Goal: Obtain resource: Download file/media

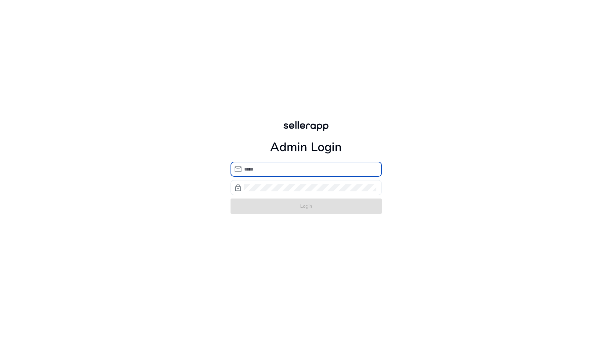
type input "**********"
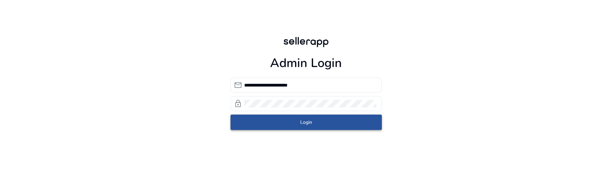
click at [266, 123] on span "submit" at bounding box center [306, 122] width 151 height 16
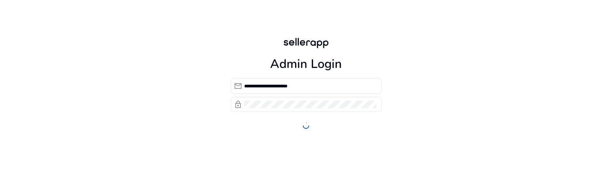
drag, startPoint x: 444, startPoint y: 183, endPoint x: 447, endPoint y: 201, distance: 18.4
click at [447, 184] on html "**********" at bounding box center [306, 92] width 612 height 184
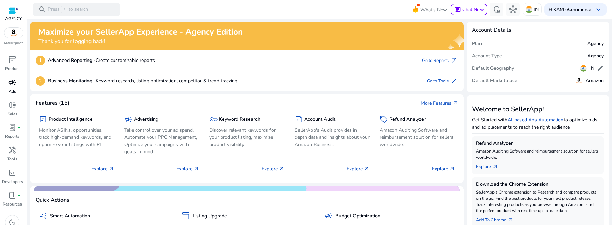
click at [6, 88] on link "campaign Ads" at bounding box center [12, 88] width 25 height 23
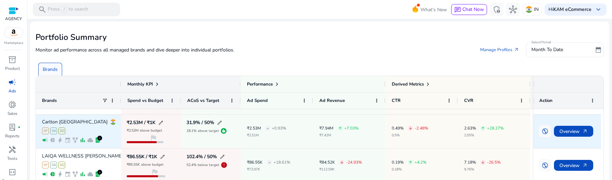
scroll to position [11, 0]
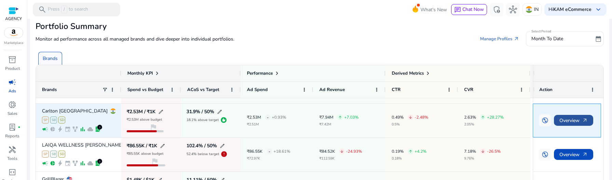
click at [566, 122] on span "Overview arrow_outward" at bounding box center [573, 121] width 28 height 14
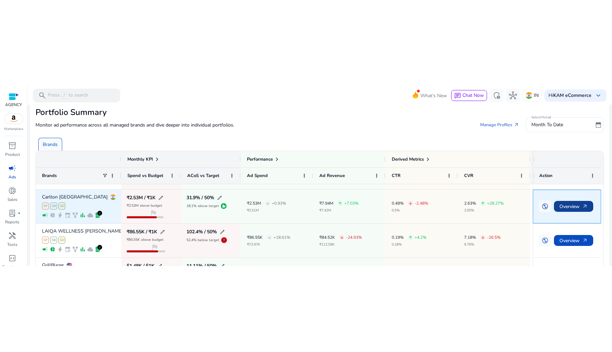
scroll to position [0, 0]
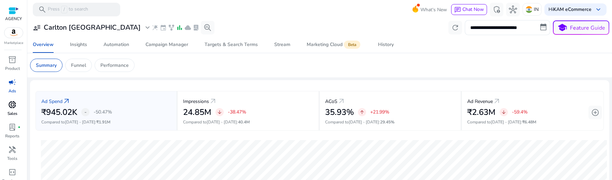
click at [10, 110] on div "donut_small" at bounding box center [12, 104] width 19 height 11
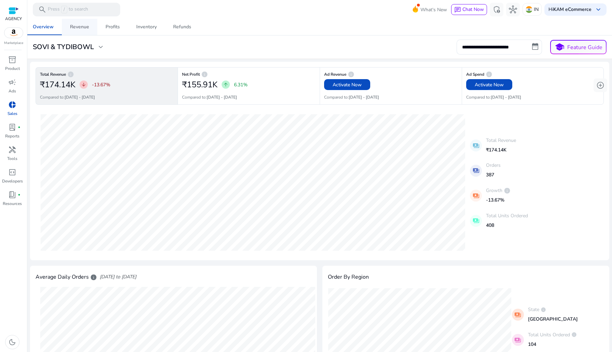
click at [83, 29] on div "Revenue" at bounding box center [79, 27] width 19 height 5
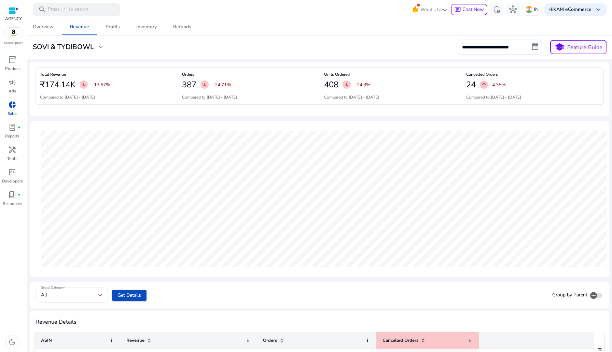
scroll to position [0, 0]
click at [113, 28] on div "Profits" at bounding box center [113, 27] width 14 height 5
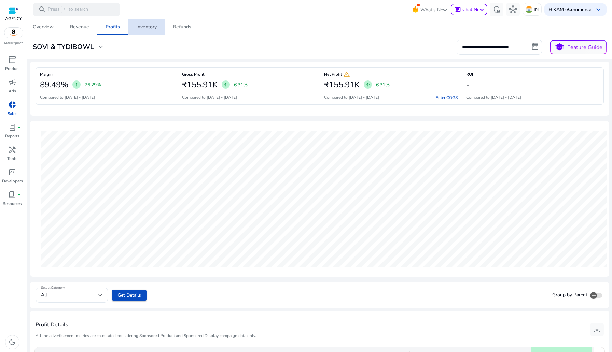
click at [150, 29] on div "Inventory" at bounding box center [146, 27] width 20 height 5
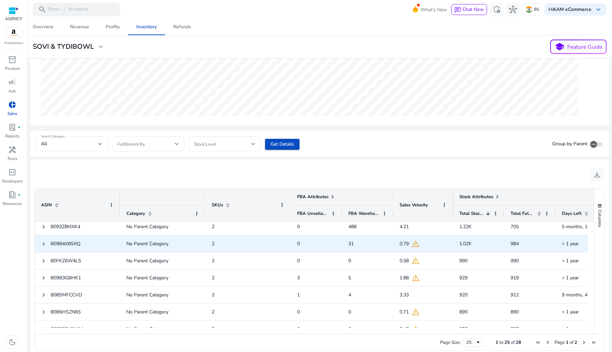
scroll to position [6, 0]
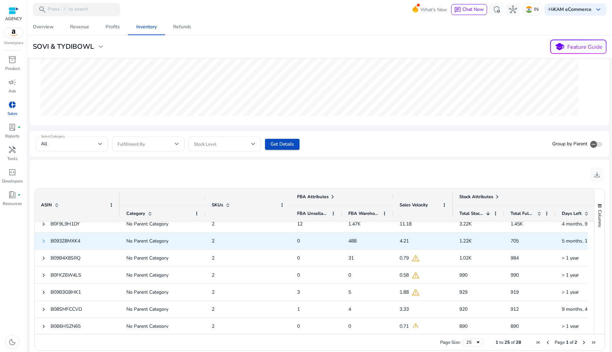
click at [43, 241] on span at bounding box center [43, 241] width 5 height 5
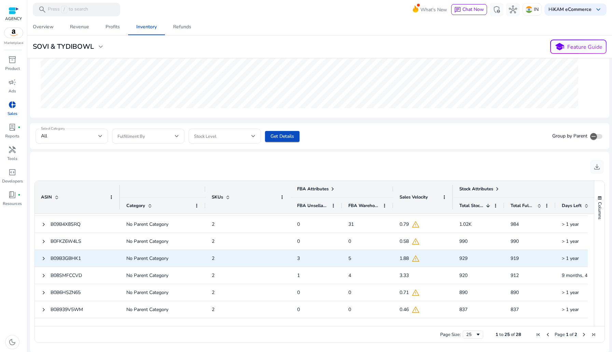
scroll to position [0, 0]
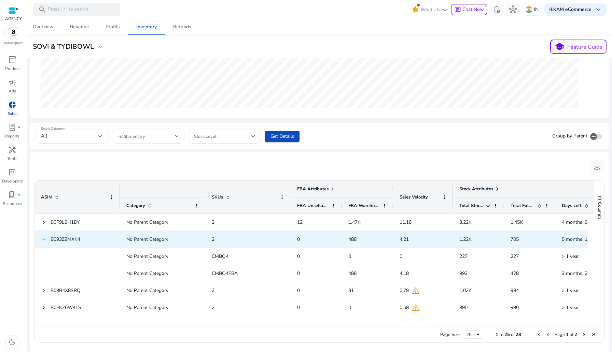
click at [41, 240] on span at bounding box center [43, 239] width 5 height 5
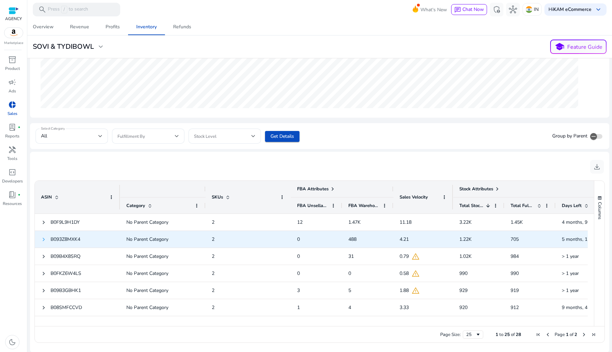
click at [43, 239] on span at bounding box center [43, 239] width 5 height 5
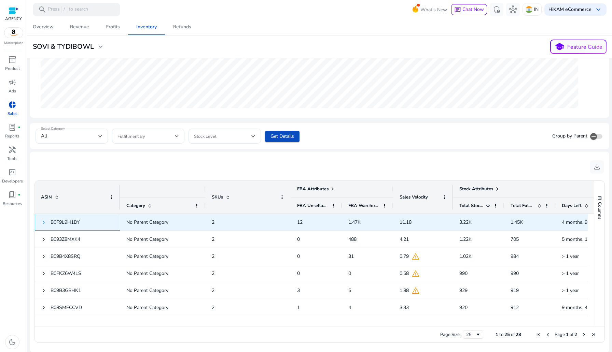
click at [43, 224] on span at bounding box center [43, 222] width 5 height 5
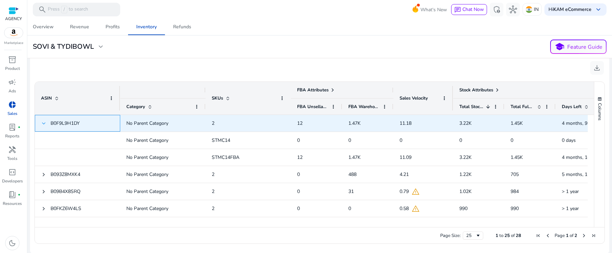
click at [43, 123] on span at bounding box center [43, 123] width 5 height 5
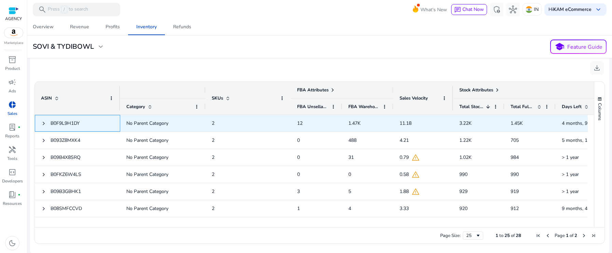
click at [43, 120] on span at bounding box center [43, 123] width 5 height 14
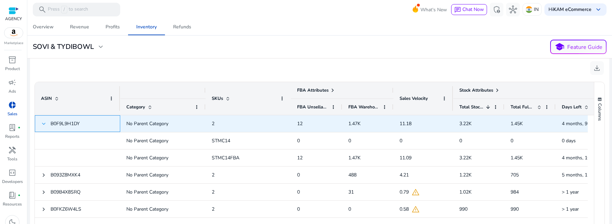
click at [45, 121] on span at bounding box center [43, 123] width 5 height 5
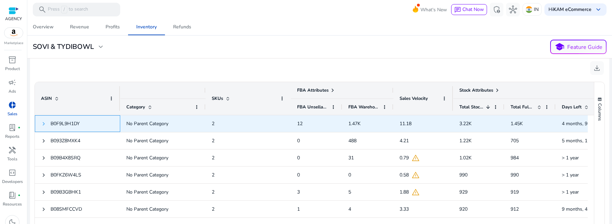
click at [44, 121] on span at bounding box center [43, 123] width 5 height 5
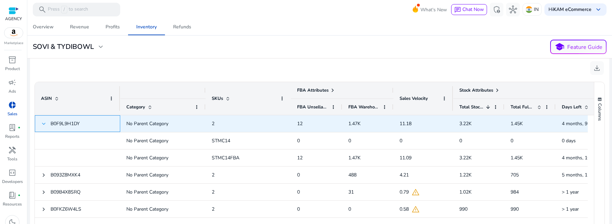
click at [46, 121] on span at bounding box center [43, 123] width 5 height 5
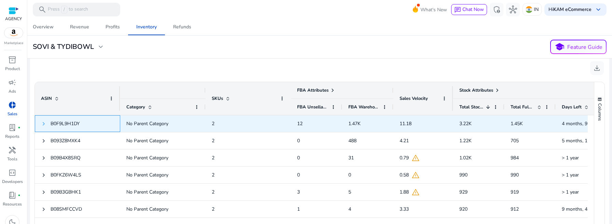
click at [45, 121] on span at bounding box center [43, 123] width 5 height 5
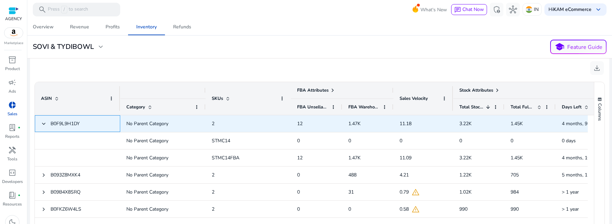
click at [45, 121] on span at bounding box center [43, 123] width 5 height 5
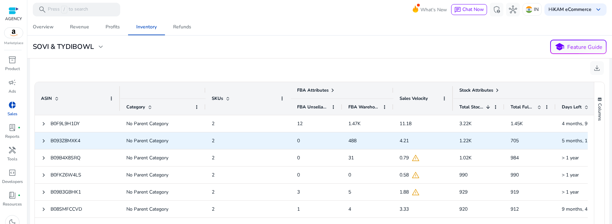
click at [45, 144] on span at bounding box center [43, 141] width 5 height 14
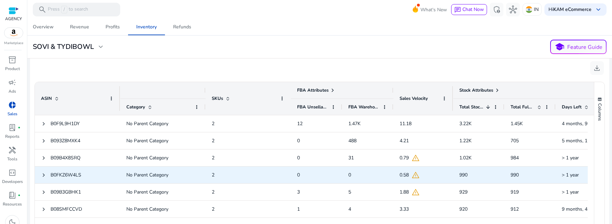
click at [45, 182] on div "B0FKZ6W4LS" at bounding box center [77, 175] width 73 height 16
click at [44, 176] on span at bounding box center [43, 174] width 5 height 5
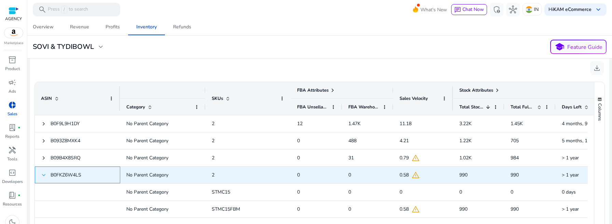
click at [44, 173] on span at bounding box center [43, 174] width 5 height 5
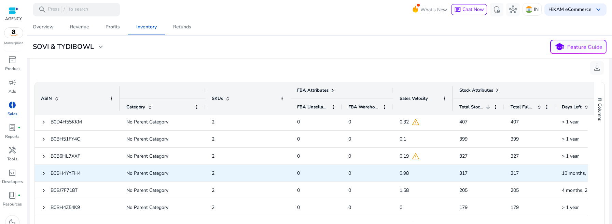
scroll to position [224, 0]
click at [43, 172] on span at bounding box center [43, 172] width 5 height 5
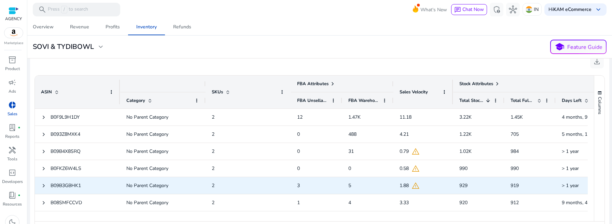
scroll to position [252, 0]
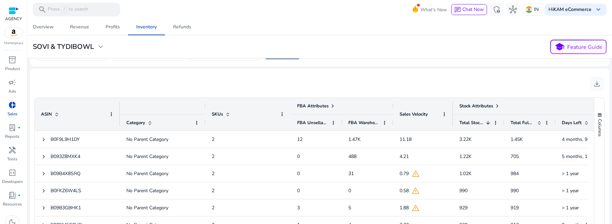
scroll to position [233, 0]
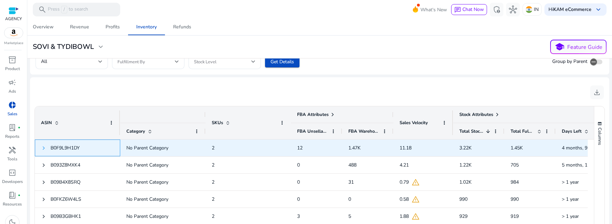
click at [43, 148] on span at bounding box center [43, 147] width 5 height 5
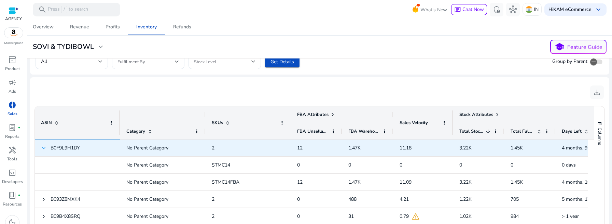
click at [45, 146] on span at bounding box center [43, 147] width 5 height 5
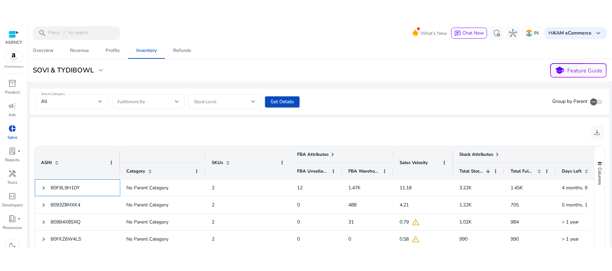
scroll to position [216, 0]
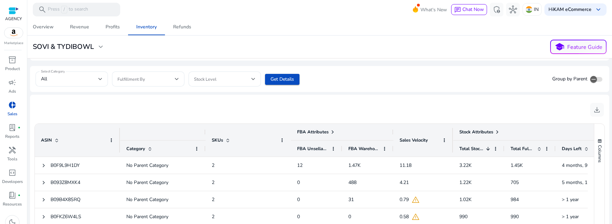
click at [224, 139] on span at bounding box center [227, 139] width 8 height 5
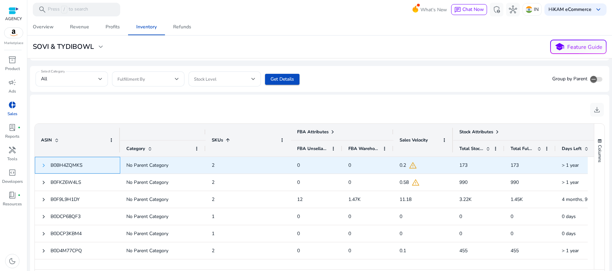
click at [45, 164] on span at bounding box center [43, 165] width 5 height 5
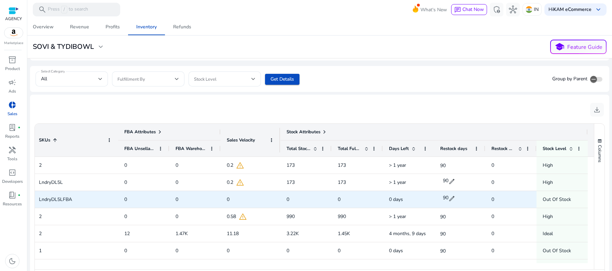
scroll to position [0, 0]
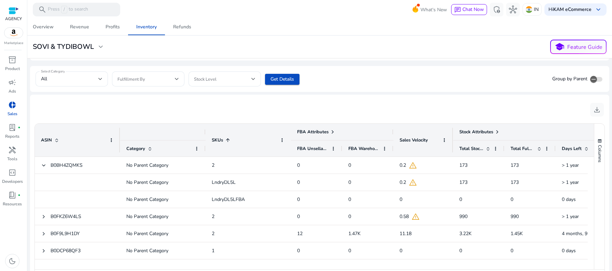
click at [73, 104] on div "download" at bounding box center [320, 109] width 568 height 19
click at [598, 149] on span "Columns" at bounding box center [600, 153] width 6 height 17
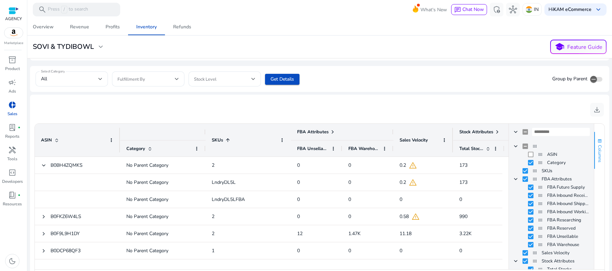
click at [598, 153] on span "Columns" at bounding box center [600, 153] width 6 height 17
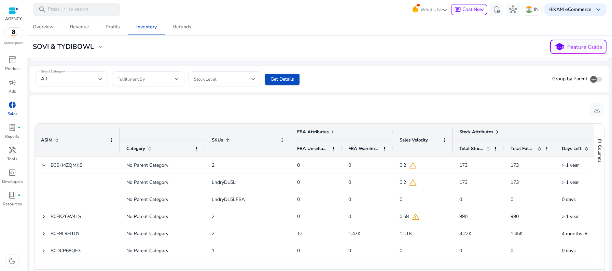
click at [531, 95] on div "download Press SPACE to select this row. ASIN Drag here to set column labels FB…" at bounding box center [319, 195] width 579 height 201
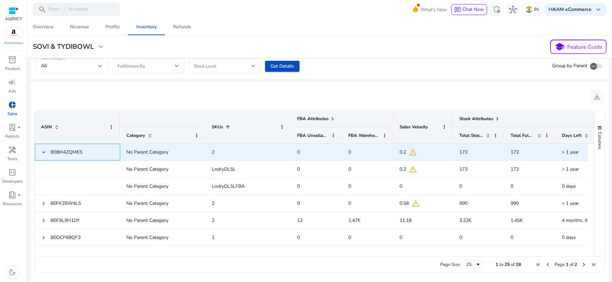
click at [39, 152] on div "B0BH4ZQMKS" at bounding box center [77, 152] width 85 height 17
click at [46, 152] on span at bounding box center [43, 152] width 5 height 5
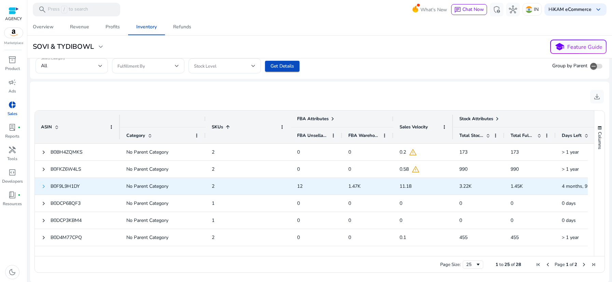
click at [43, 186] on span at bounding box center [43, 186] width 5 height 5
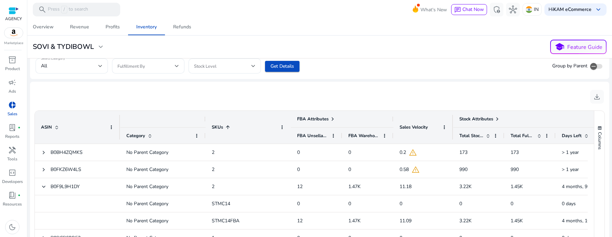
click at [223, 126] on span at bounding box center [227, 126] width 8 height 5
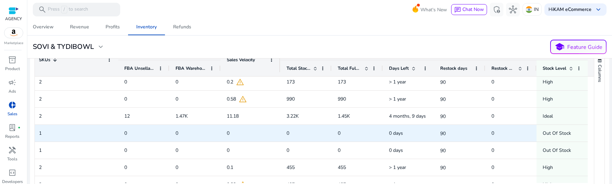
scroll to position [299, 0]
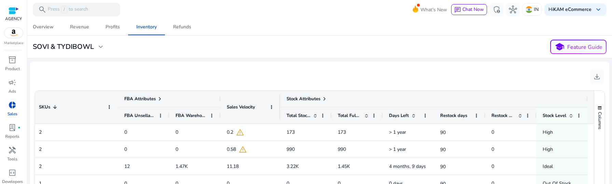
click at [322, 96] on span at bounding box center [324, 98] width 5 height 5
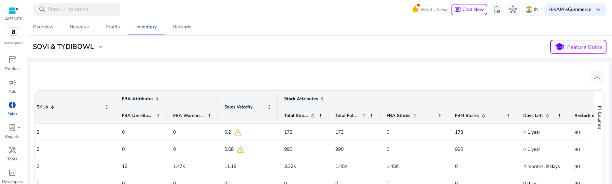
click at [154, 98] on div "FBA Attributes" at bounding box center [141, 99] width 38 height 10
click at [155, 97] on span at bounding box center [157, 98] width 5 height 5
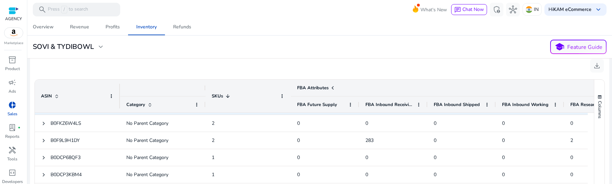
scroll to position [18, 0]
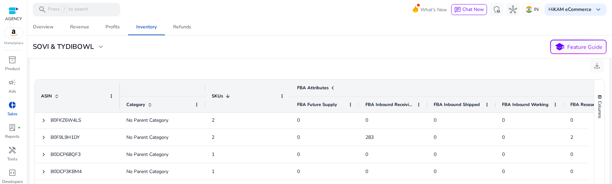
click at [116, 62] on div "download" at bounding box center [320, 65] width 568 height 19
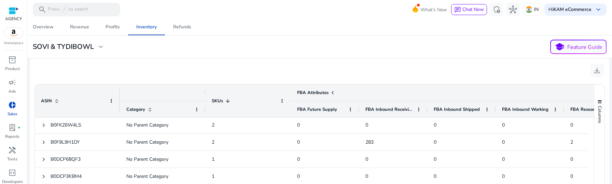
scroll to position [254, 0]
click at [128, 80] on div "download" at bounding box center [320, 71] width 568 height 19
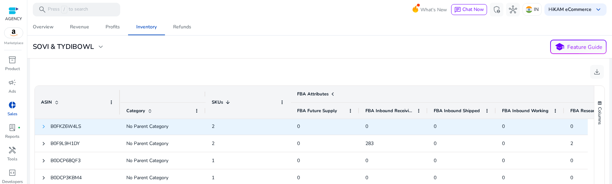
click at [42, 127] on span at bounding box center [43, 126] width 5 height 5
click at [43, 127] on span at bounding box center [43, 127] width 5 height 5
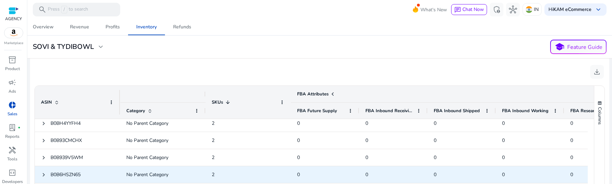
scroll to position [321, 0]
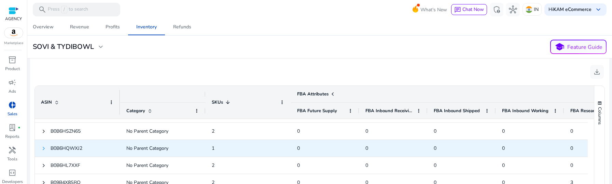
click at [43, 147] on span at bounding box center [43, 147] width 5 height 5
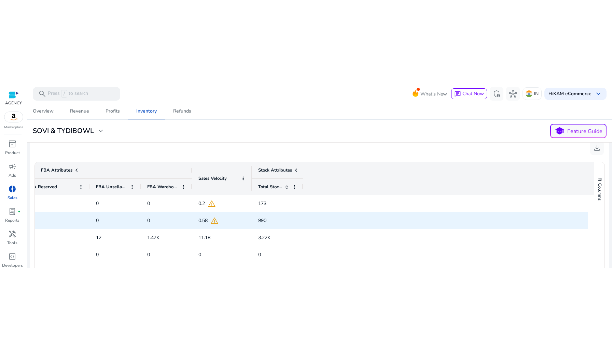
scroll to position [0, 0]
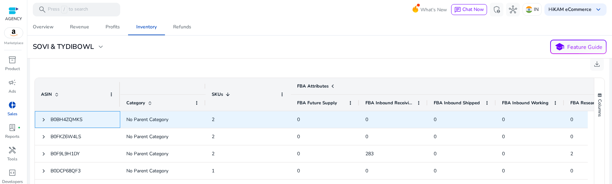
click at [41, 115] on div "B0BH4ZQMKS" at bounding box center [77, 119] width 85 height 17
click at [42, 117] on span at bounding box center [43, 119] width 5 height 5
click at [43, 117] on span at bounding box center [43, 119] width 5 height 5
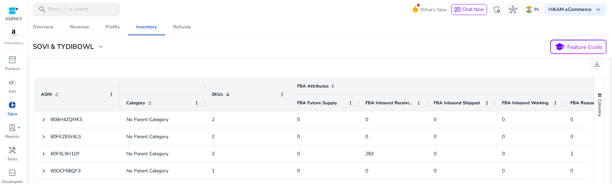
click at [132, 65] on div "download" at bounding box center [320, 63] width 568 height 19
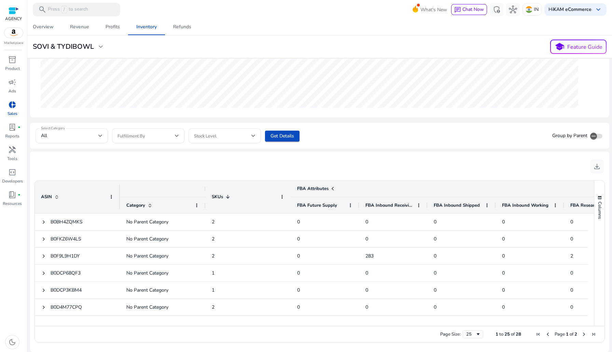
scroll to position [158, 0]
